Goal: Transaction & Acquisition: Purchase product/service

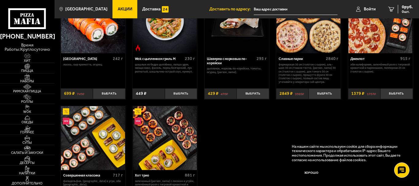
scroll to position [276, 0]
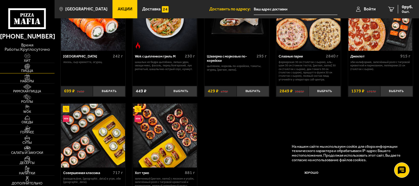
click at [30, 68] on img at bounding box center [27, 67] width 17 height 6
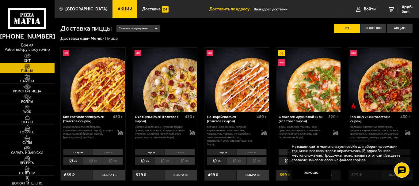
click at [102, 152] on li "тонкое" at bounding box center [108, 152] width 30 height 6
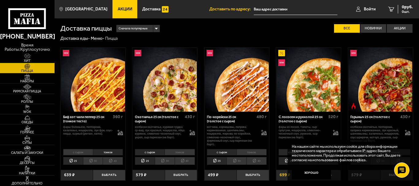
click at [86, 153] on li "с сыром" at bounding box center [78, 152] width 30 height 6
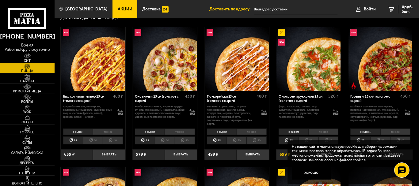
scroll to position [31, 0]
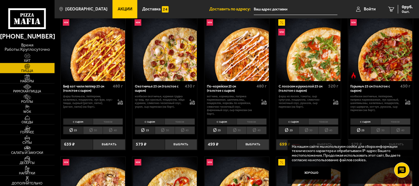
click at [88, 133] on li "30" at bounding box center [93, 130] width 20 height 8
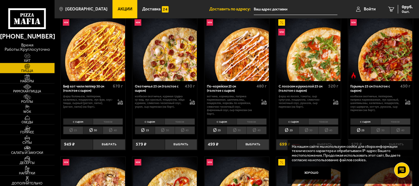
click at [78, 132] on li "25" at bounding box center [73, 130] width 20 height 8
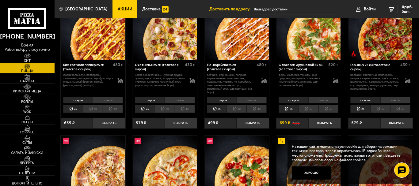
scroll to position [92, 0]
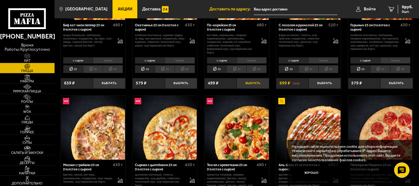
click at [249, 84] on button "Выбрать" at bounding box center [252, 83] width 32 height 11
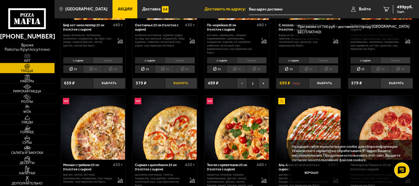
click at [186, 85] on button "Выбрать" at bounding box center [181, 83] width 32 height 11
click at [115, 84] on button "Выбрать" at bounding box center [109, 83] width 32 height 11
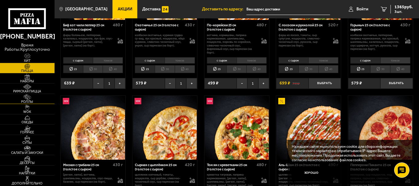
click at [29, 102] on span "Роллы" at bounding box center [27, 101] width 55 height 3
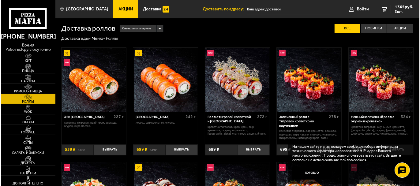
scroll to position [61, 0]
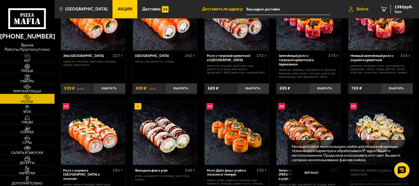
click at [363, 7] on span "Войти" at bounding box center [362, 9] width 12 height 4
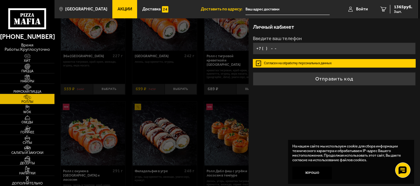
click at [292, 48] on input "+7 ( ) - -" at bounding box center [334, 49] width 163 height 12
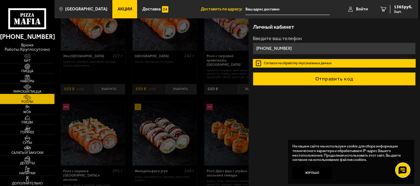
type input "[PHONE_NUMBER]"
click at [348, 75] on button "Отправить код" at bounding box center [334, 78] width 163 height 13
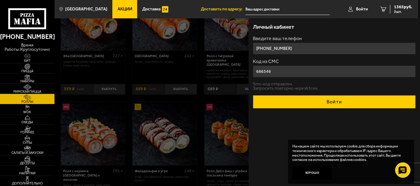
type input "686546"
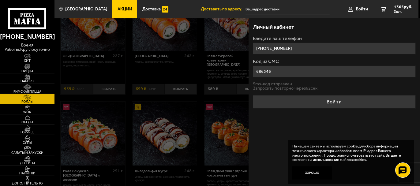
click at [307, 105] on button "Войти" at bounding box center [334, 101] width 163 height 13
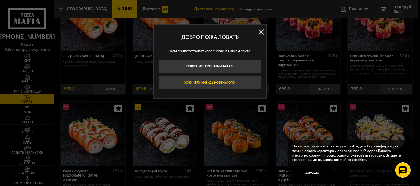
click at [214, 83] on button "Хочу чего-нибудь новенького!" at bounding box center [209, 82] width 103 height 13
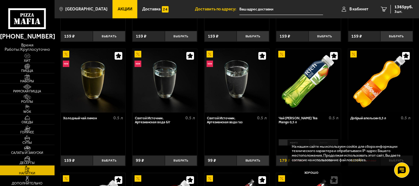
scroll to position [122, 0]
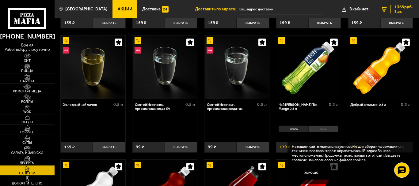
click at [397, 8] on span "1365 руб." at bounding box center [403, 7] width 18 height 4
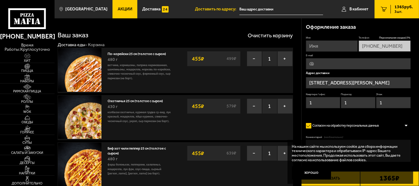
type input "[PERSON_NAME][STREET_ADDRESS]"
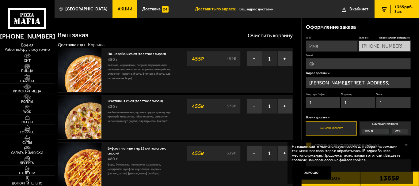
click at [370, 80] on input "[PERSON_NAME][STREET_ADDRESS]" at bounding box center [358, 82] width 105 height 11
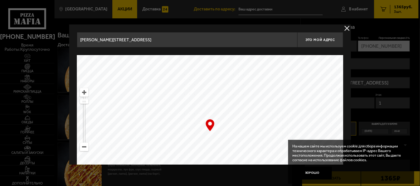
drag, startPoint x: 177, startPoint y: 44, endPoint x: 37, endPoint y: 41, distance: 140.3
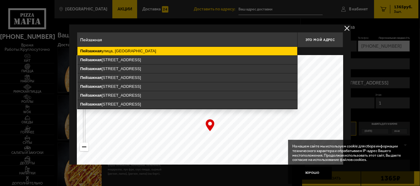
click at [134, 54] on ymaps "[GEOGRAPHIC_DATA], [GEOGRAPHIC_DATA]" at bounding box center [187, 51] width 220 height 9
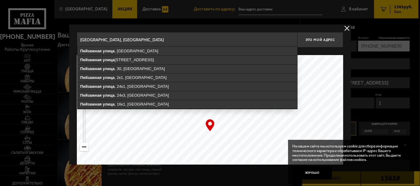
click at [161, 43] on input "[GEOGRAPHIC_DATA], [GEOGRAPHIC_DATA]" at bounding box center [187, 39] width 220 height 15
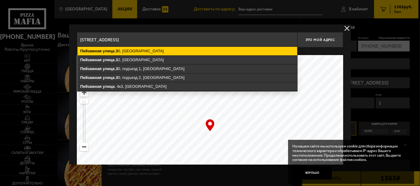
click at [129, 51] on ymaps "[STREET_ADDRESS]" at bounding box center [187, 51] width 220 height 9
type input "[STREET_ADDRESS]"
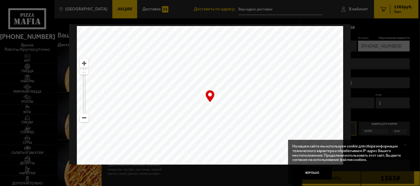
scroll to position [51, 0]
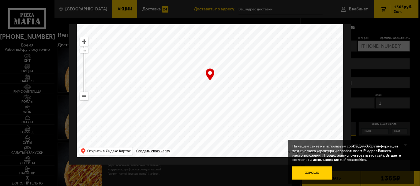
click at [305, 171] on button "Хорошо" at bounding box center [311, 173] width 39 height 13
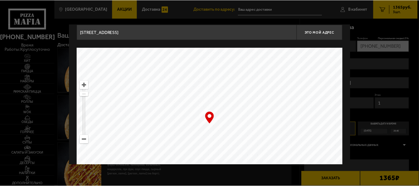
scroll to position [0, 0]
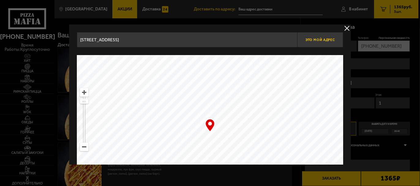
click at [323, 44] on button "Это мой адрес" at bounding box center [320, 39] width 46 height 15
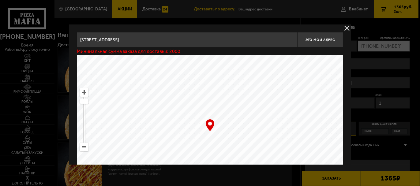
click at [348, 28] on button "delivery type" at bounding box center [347, 28] width 8 height 8
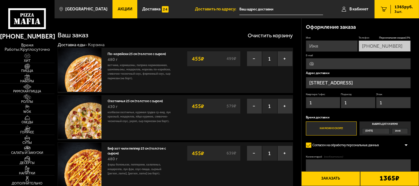
drag, startPoint x: 319, startPoint y: 102, endPoint x: 263, endPoint y: 105, distance: 56.4
type input "709"
drag, startPoint x: 355, startPoint y: 104, endPoint x: 314, endPoint y: 104, distance: 41.3
click at [314, 104] on div "Квартира / [STREET_ADDRESS]" at bounding box center [358, 102] width 105 height 18
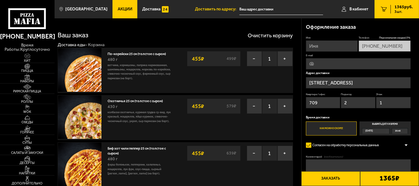
type input "2"
click at [397, 102] on input "1" at bounding box center [393, 102] width 34 height 11
click at [367, 107] on div "Квартира / офис 709 Подъезд 2 Этаж 1" at bounding box center [358, 102] width 105 height 18
type input "20"
click at [30, 96] on img at bounding box center [27, 97] width 17 height 6
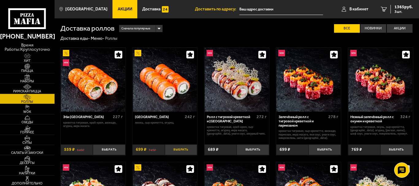
click at [178, 149] on button "Выбрать" at bounding box center [181, 150] width 32 height 11
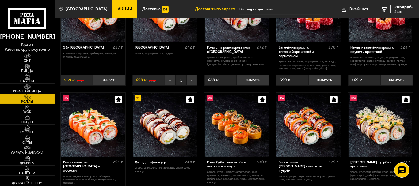
scroll to position [61, 0]
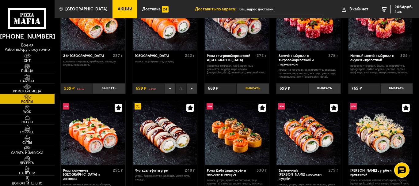
click at [250, 90] on button "Выбрать" at bounding box center [252, 88] width 32 height 11
click at [21, 122] on span "Обеды" at bounding box center [27, 122] width 55 height 3
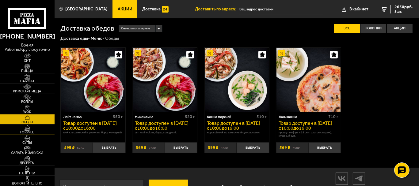
click at [24, 131] on span "Горячее" at bounding box center [27, 132] width 55 height 3
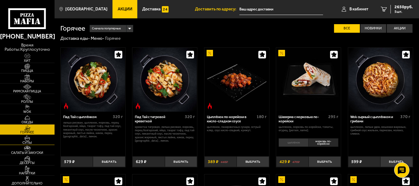
click at [28, 141] on span "Супы" at bounding box center [27, 142] width 55 height 3
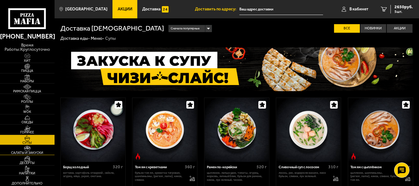
click at [26, 150] on img at bounding box center [27, 149] width 17 height 6
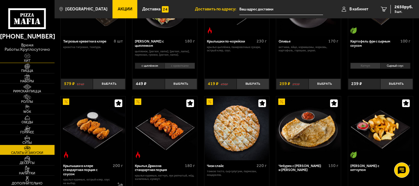
scroll to position [61, 0]
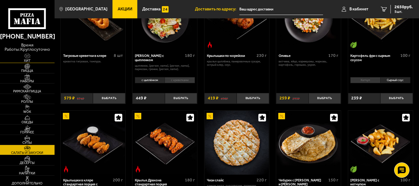
click at [25, 56] on img at bounding box center [27, 56] width 17 height 6
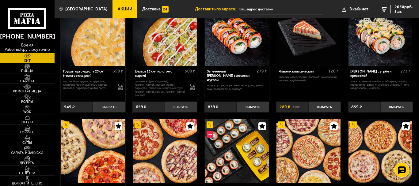
scroll to position [214, 0]
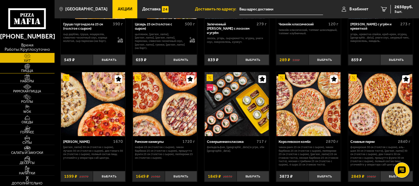
click at [28, 71] on span "Пицца" at bounding box center [27, 70] width 55 height 3
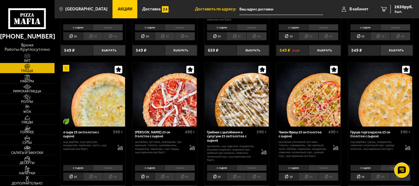
scroll to position [276, 0]
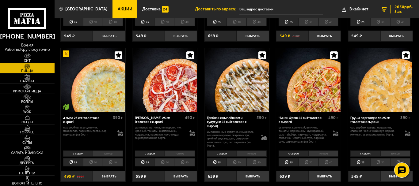
click at [394, 11] on span "5 шт." at bounding box center [403, 12] width 18 height 4
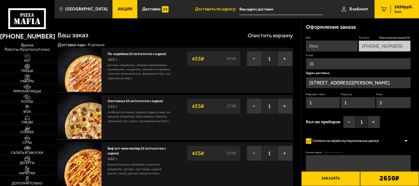
type input "[PERSON_NAME][STREET_ADDRESS]"
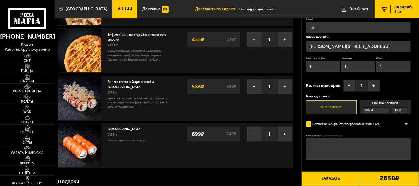
scroll to position [122, 0]
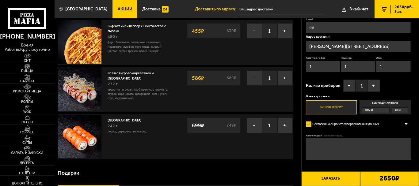
click at [368, 43] on input "[PERSON_NAME][STREET_ADDRESS]" at bounding box center [358, 46] width 105 height 11
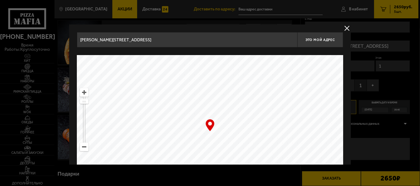
click at [185, 44] on input "[PERSON_NAME][STREET_ADDRESS]" at bounding box center [187, 39] width 220 height 15
drag, startPoint x: 185, startPoint y: 44, endPoint x: 62, endPoint y: 43, distance: 123.4
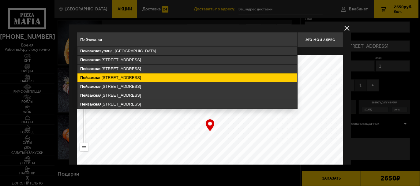
click at [125, 76] on ymaps "[STREET_ADDRESS]" at bounding box center [187, 77] width 220 height 9
type input "[STREET_ADDRESS]"
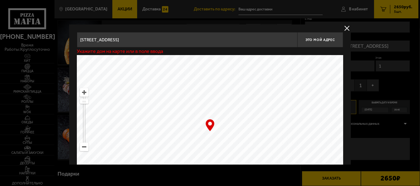
type input "[STREET_ADDRESS]"
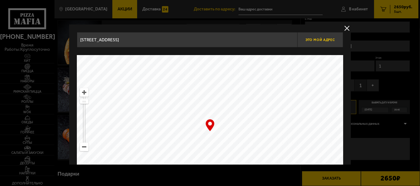
click at [316, 42] on button "Это мой адрес" at bounding box center [320, 39] width 46 height 15
type input "[STREET_ADDRESS]"
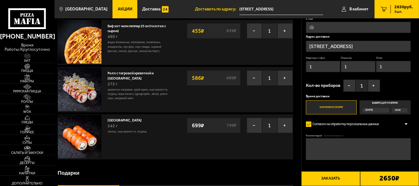
drag, startPoint x: 320, startPoint y: 69, endPoint x: 292, endPoint y: 69, distance: 28.5
type input "709"
type input "2"
type input "20"
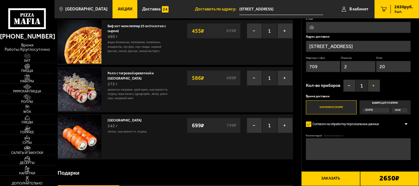
click at [372, 83] on button "+" at bounding box center [373, 86] width 12 height 12
click at [370, 84] on button "+" at bounding box center [373, 86] width 12 height 12
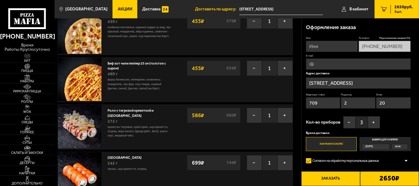
scroll to position [61, 0]
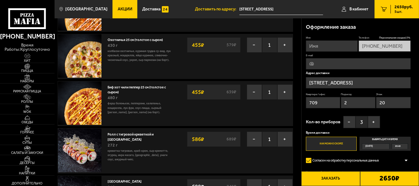
click at [325, 47] on input "Имя" at bounding box center [332, 45] width 52 height 11
type input "Артём"
click at [317, 65] on input "E-mail" at bounding box center [358, 63] width 105 height 11
click at [265, 60] on div "Охотничья 25 см (толстое с сыром) 430 г колбаски охотничьи, куриная грудка су-в…" at bounding box center [175, 56] width 235 height 45
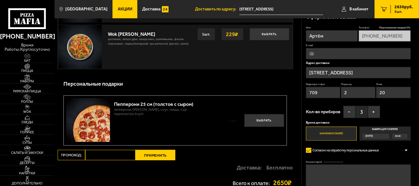
scroll to position [674, 0]
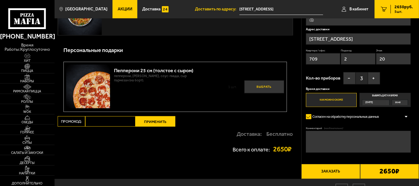
click at [261, 86] on button "Выбрать" at bounding box center [264, 87] width 40 height 13
type input "[PERSON_NAME][STREET_ADDRESS]"
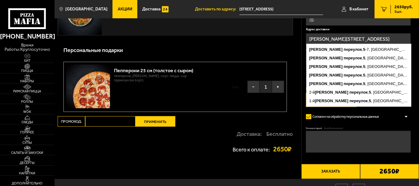
click at [352, 37] on input "[PERSON_NAME][STREET_ADDRESS]" at bounding box center [358, 38] width 105 height 11
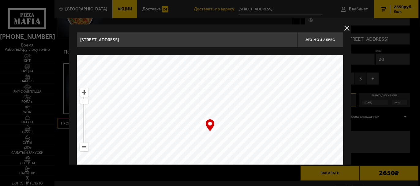
drag, startPoint x: 205, startPoint y: 43, endPoint x: 43, endPoint y: 36, distance: 161.8
click at [317, 42] on button "Это мой адрес" at bounding box center [320, 39] width 46 height 15
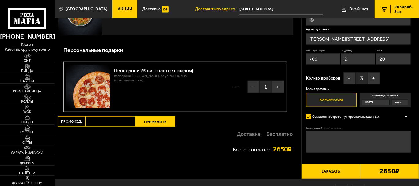
click at [331, 40] on input "[PERSON_NAME][STREET_ADDRESS]" at bounding box center [358, 38] width 105 height 11
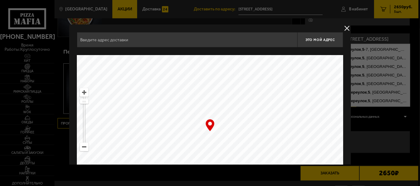
type input "[STREET_ADDRESS]"
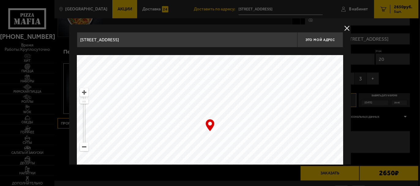
click at [207, 129] on div "… © Яндекс Условия использования Открыть в Яндекс.Картах Создать свою карту" at bounding box center [210, 131] width 266 height 153
drag, startPoint x: 208, startPoint y: 126, endPoint x: 221, endPoint y: 120, distance: 14.0
click at [219, 121] on div "… © Яндекс Условия использования Открыть в Яндекс.Картах Создать свою карту" at bounding box center [210, 131] width 266 height 153
drag, startPoint x: 221, startPoint y: 120, endPoint x: 219, endPoint y: 116, distance: 4.4
click at [219, 116] on ymaps at bounding box center [210, 131] width 266 height 153
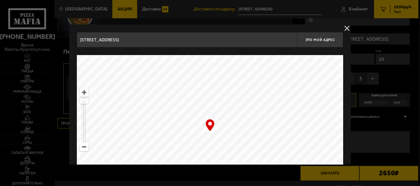
type input "[STREET_ADDRESS]"
click at [178, 44] on input "[STREET_ADDRESS]" at bounding box center [187, 39] width 220 height 15
click at [345, 26] on button "delivery type" at bounding box center [347, 28] width 8 height 8
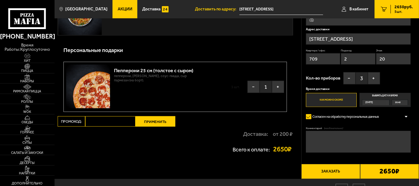
click at [314, 166] on button "Заказать" at bounding box center [330, 171] width 59 height 15
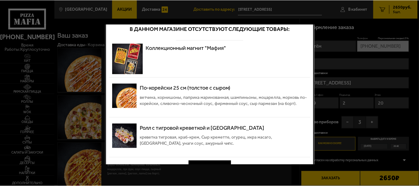
scroll to position [23, 0]
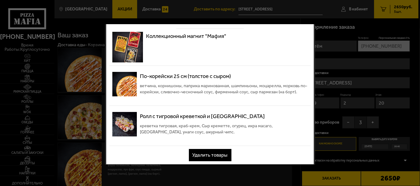
click at [212, 152] on button "Удалить товары" at bounding box center [210, 155] width 43 height 12
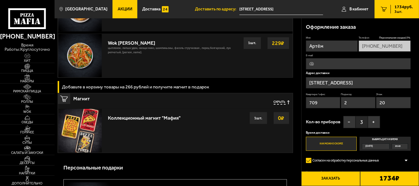
scroll to position [429, 0]
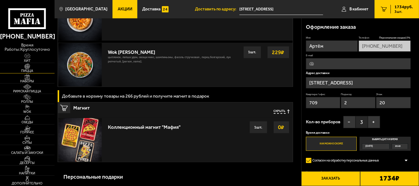
click at [30, 71] on span "Пицца" at bounding box center [27, 70] width 55 height 3
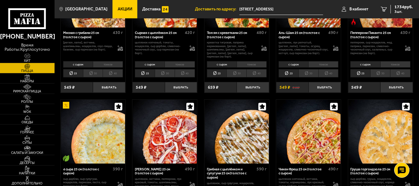
scroll to position [214, 0]
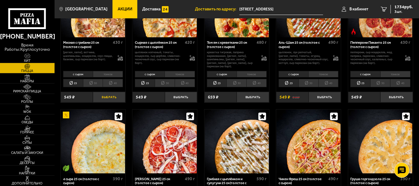
click at [107, 92] on button "Выбрать" at bounding box center [109, 97] width 32 height 11
click at [29, 111] on span "WOK" at bounding box center [27, 111] width 55 height 3
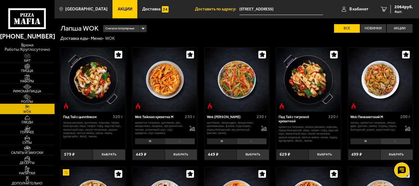
click at [30, 101] on span "Роллы" at bounding box center [27, 101] width 55 height 3
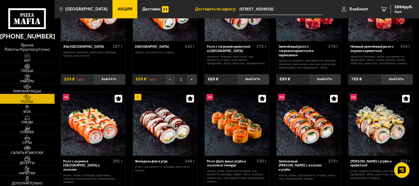
scroll to position [61, 0]
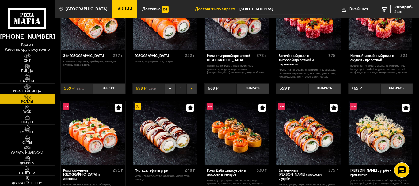
click at [192, 90] on button "+" at bounding box center [191, 88] width 11 height 11
click at [397, 7] on span "2763 руб." at bounding box center [403, 7] width 18 height 4
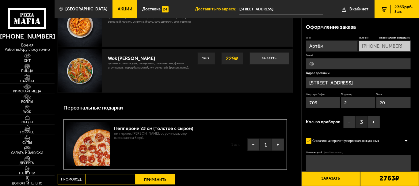
scroll to position [582, 0]
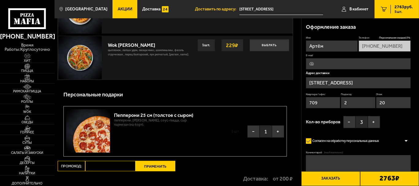
click at [264, 131] on span "1" at bounding box center [265, 132] width 12 height 12
click at [256, 129] on button "−" at bounding box center [253, 132] width 12 height 12
type input "[PERSON_NAME][STREET_ADDRESS]"
click at [273, 130] on button "Выбрать" at bounding box center [264, 131] width 40 height 13
click at [334, 85] on input "[PERSON_NAME][STREET_ADDRESS]" at bounding box center [358, 82] width 105 height 11
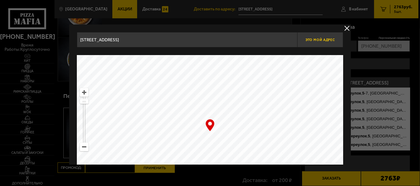
click at [314, 39] on span "Это мой адрес" at bounding box center [320, 40] width 29 height 4
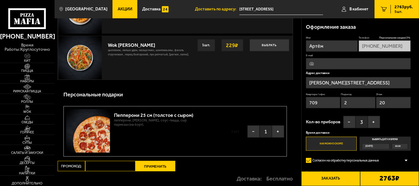
click at [385, 115] on div "Имя Артём Телефон Персональная скидка 15 % [PHONE_NUMBER] E-mail Адрес доставки…" at bounding box center [358, 93] width 105 height 115
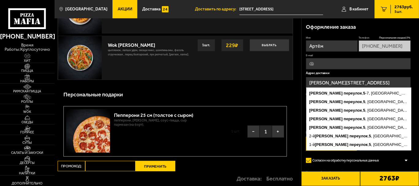
click at [381, 86] on input "[PERSON_NAME][STREET_ADDRESS]" at bounding box center [358, 82] width 105 height 11
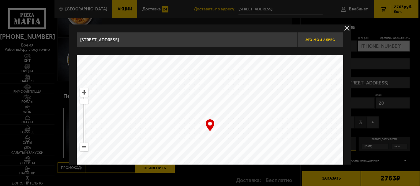
click at [323, 42] on button "Это мой адрес" at bounding box center [320, 39] width 46 height 15
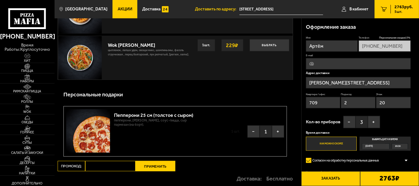
click at [249, 9] on input "[STREET_ADDRESS]" at bounding box center [281, 9] width 84 height 11
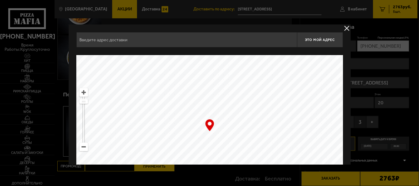
type input "[STREET_ADDRESS]"
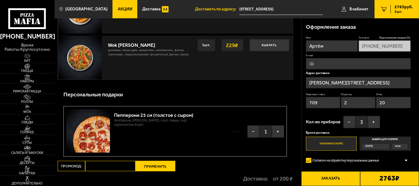
click at [356, 82] on input "[PERSON_NAME][STREET_ADDRESS]" at bounding box center [358, 82] width 105 height 11
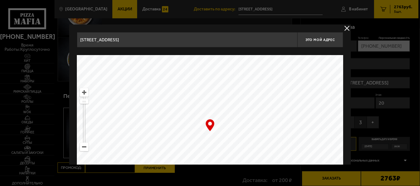
click at [242, 133] on ymaps at bounding box center [210, 131] width 266 height 153
type input "[STREET_ADDRESS]"
click at [322, 36] on button "Это мой адрес" at bounding box center [320, 39] width 46 height 15
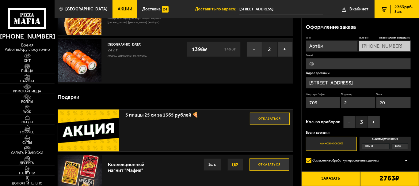
scroll to position [122, 0]
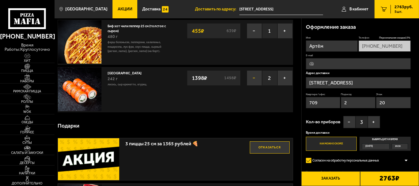
click at [252, 83] on button "−" at bounding box center [253, 77] width 15 height 15
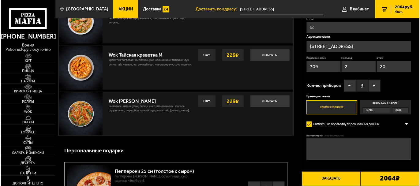
scroll to position [551, 0]
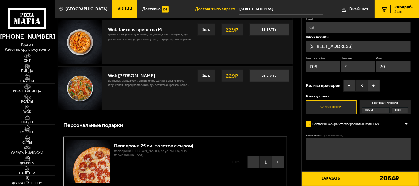
click at [333, 177] on button "Заказать" at bounding box center [330, 178] width 59 height 15
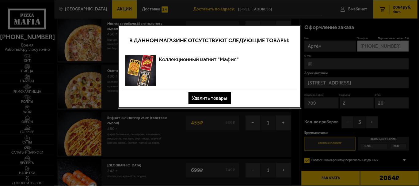
scroll to position [0, 0]
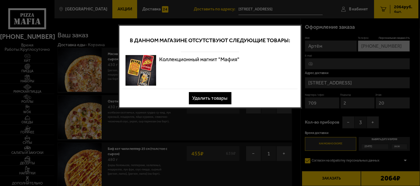
click at [212, 97] on button "Удалить товары" at bounding box center [210, 98] width 43 height 12
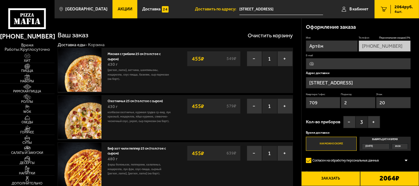
click at [317, 179] on button "Заказать" at bounding box center [330, 178] width 59 height 15
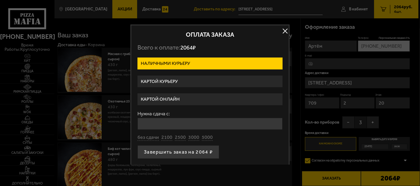
click at [175, 83] on label "Картой курьеру" at bounding box center [209, 82] width 145 height 12
click at [0, 0] on input "Картой курьеру" at bounding box center [0, 0] width 0 height 0
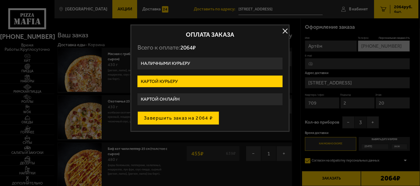
click at [182, 118] on button "Завершить заказ на 2064 ₽" at bounding box center [178, 117] width 82 height 13
